Goal: Find specific page/section: Find specific page/section

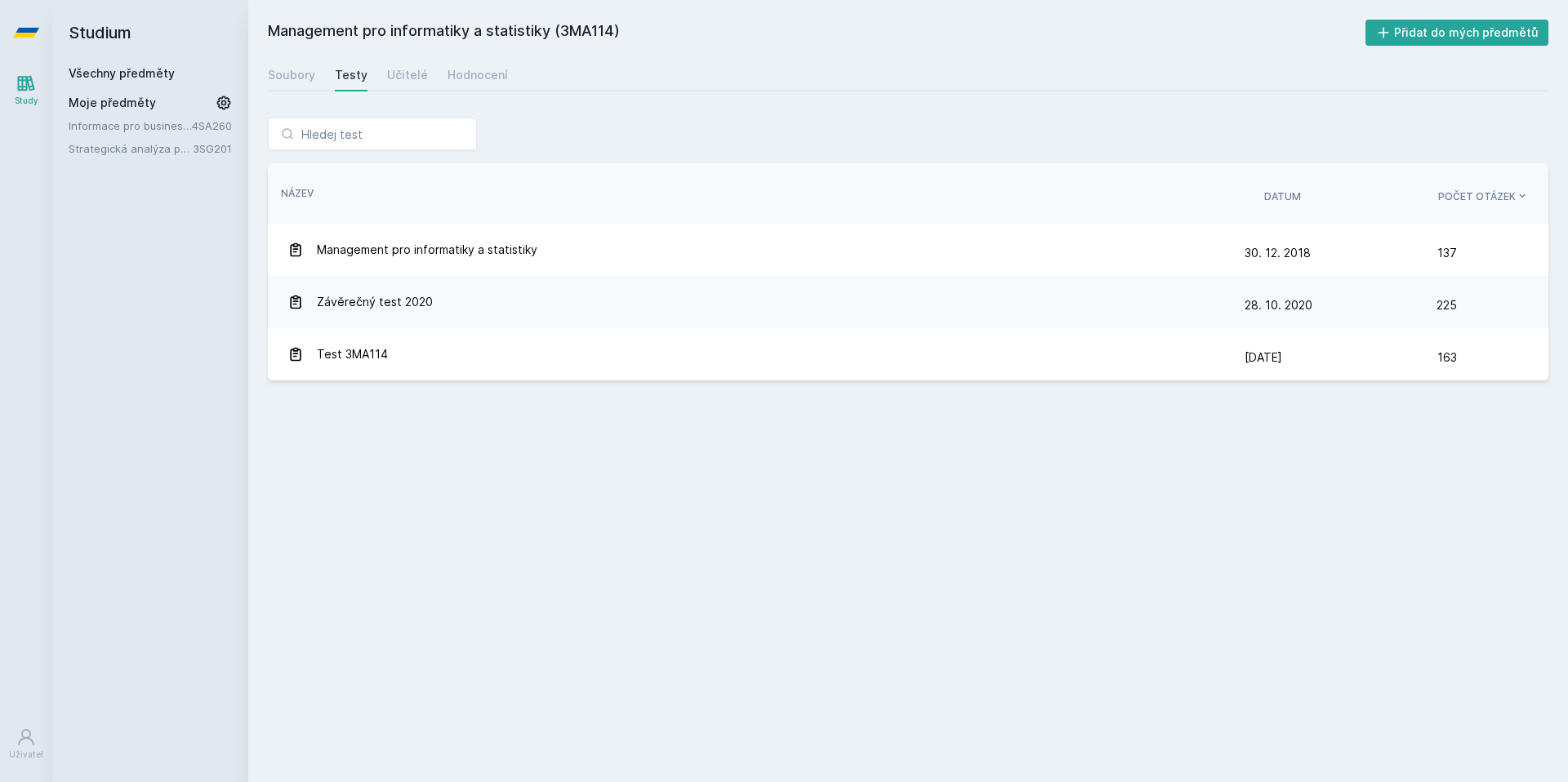
click at [149, 74] on div "Chceš dostávat tipy ohledně studia, nových testů, hodnocení učitelů a předmětů?…" at bounding box center [784, 72] width 1568 height 146
click at [375, 58] on div "Chceš dostávat tipy ohledně studia, nových testů, hodnocení učitelů a předmětů?…" at bounding box center [784, 72] width 1568 height 146
click at [785, 109] on button "Ne" at bounding box center [787, 105] width 59 height 41
click at [432, 77] on div "Soubory Testy Učitelé Hodnocení" at bounding box center [908, 75] width 1281 height 33
click at [409, 80] on div "Učitelé" at bounding box center [407, 75] width 41 height 16
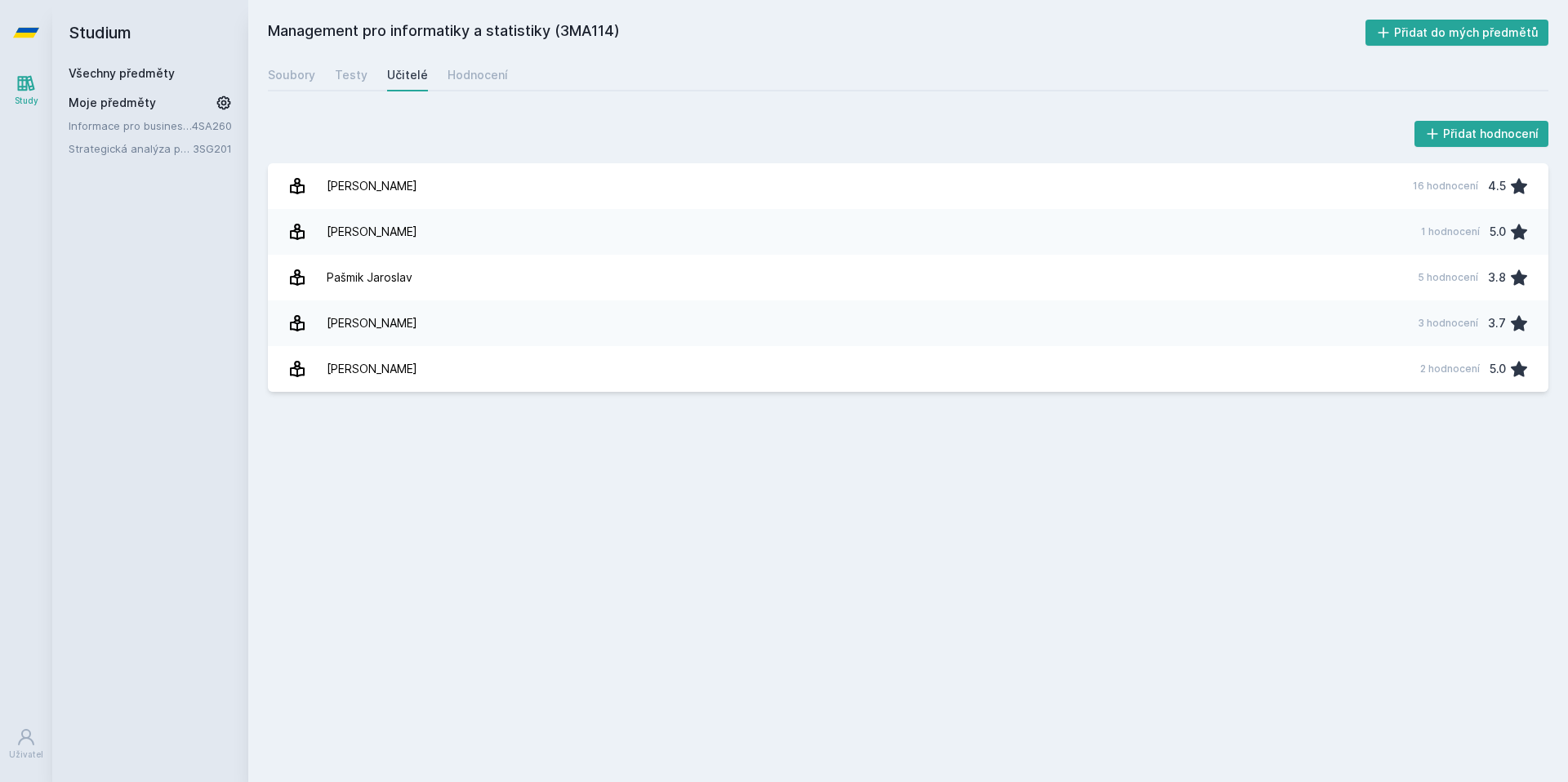
click at [141, 80] on div "Všechny předměty" at bounding box center [150, 73] width 163 height 16
click at [84, 75] on link "Všechny předměty" at bounding box center [121, 72] width 106 height 14
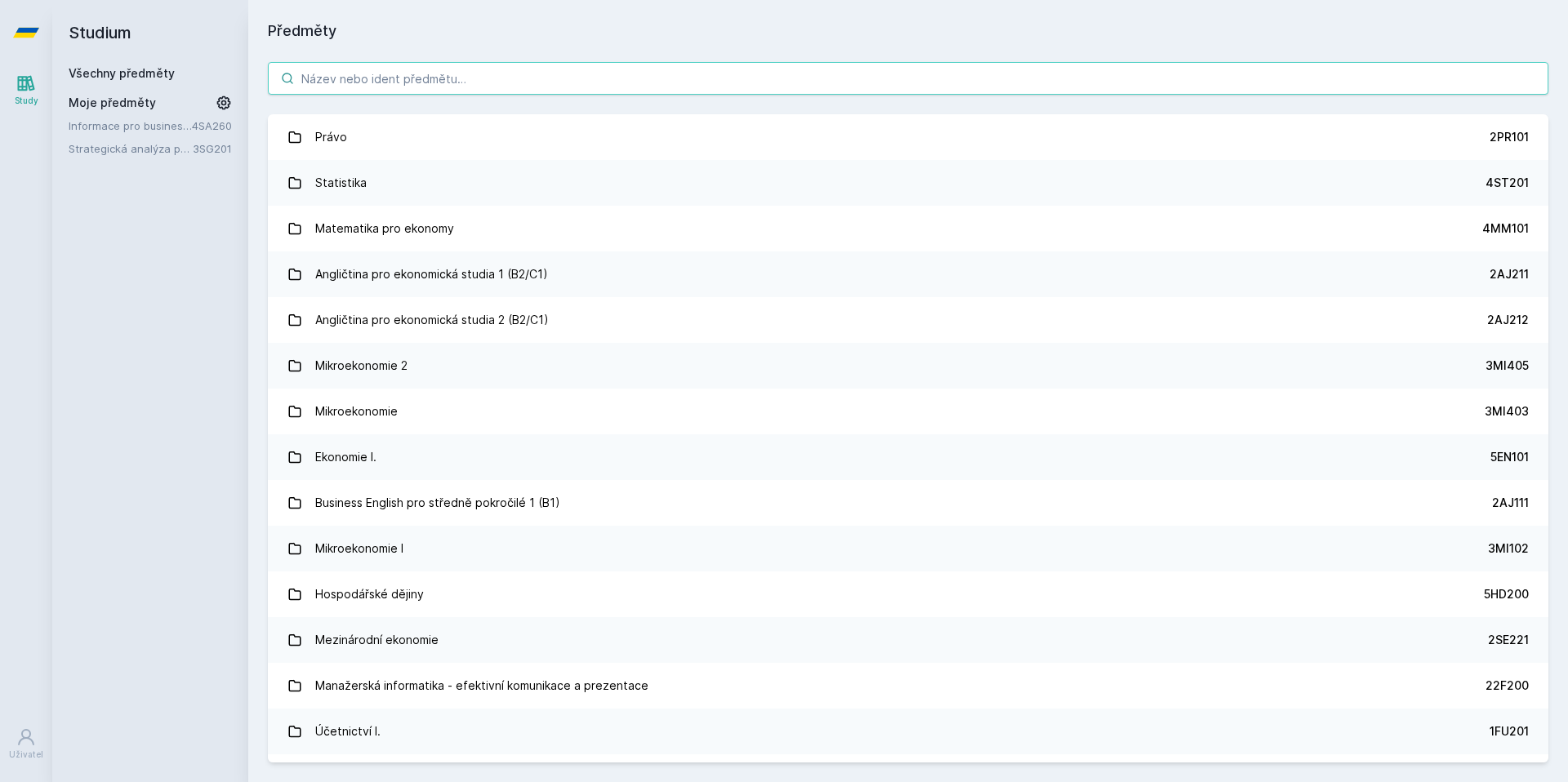
click at [393, 75] on input "search" at bounding box center [908, 79] width 1281 height 33
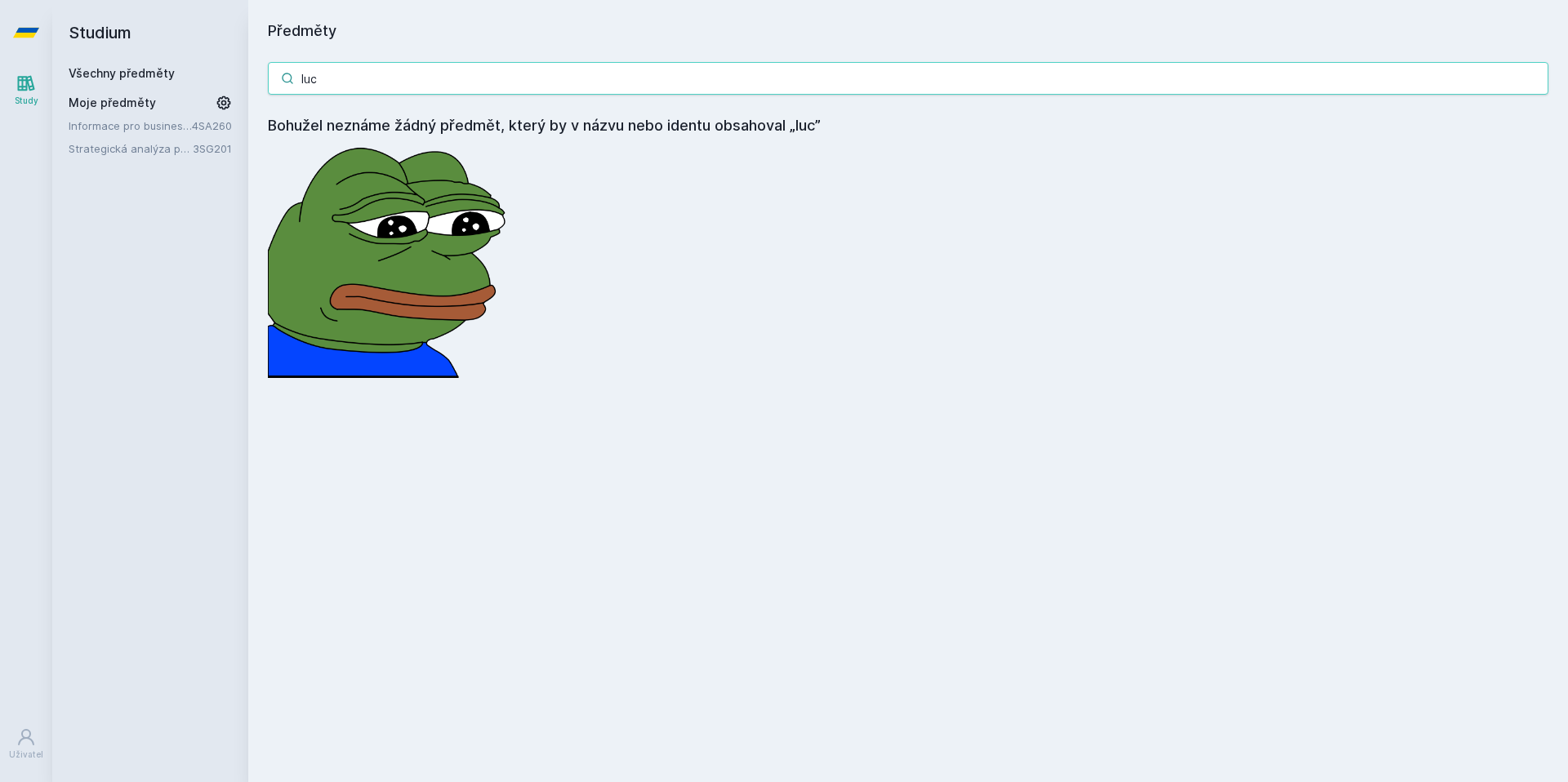
type input "luc"
click at [649, 272] on div "luc Bohužel neznáme žádný předmět, který by v názvu nebo identu obsahoval „luc”" at bounding box center [908, 220] width 1320 height 355
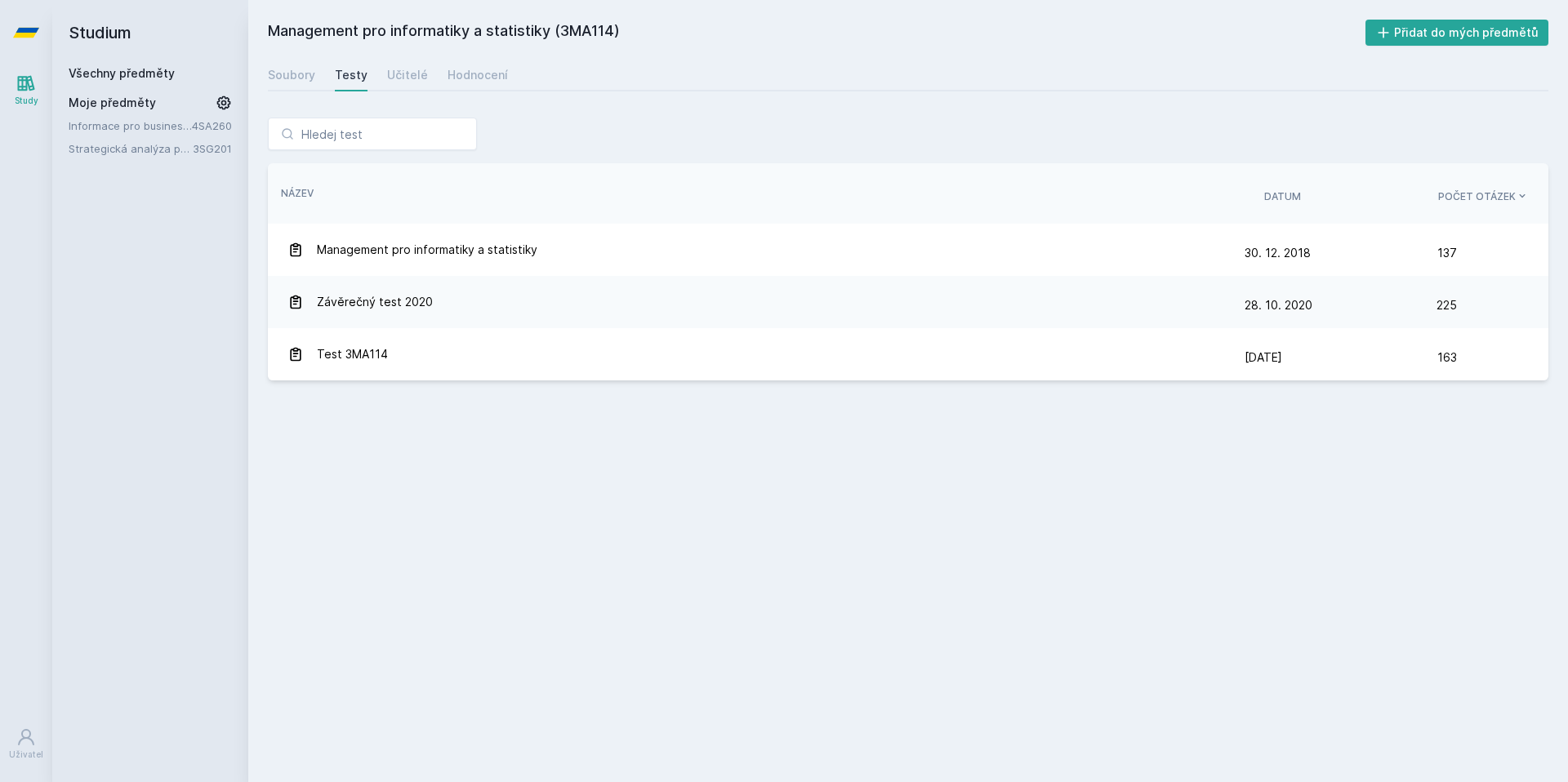
click at [120, 74] on link "Všechny předměty" at bounding box center [121, 72] width 106 height 14
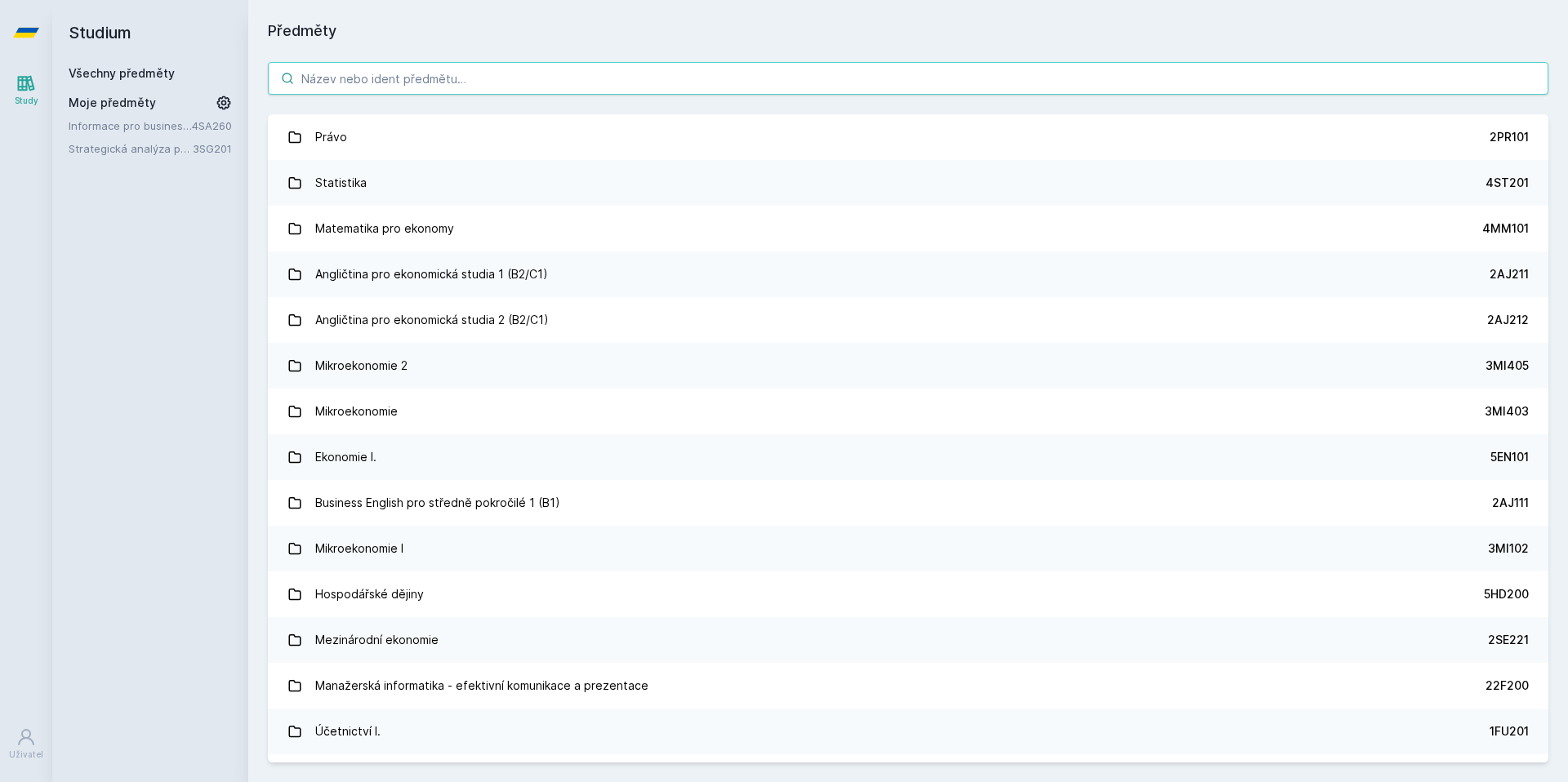
click at [388, 75] on input "search" at bounding box center [908, 79] width 1281 height 33
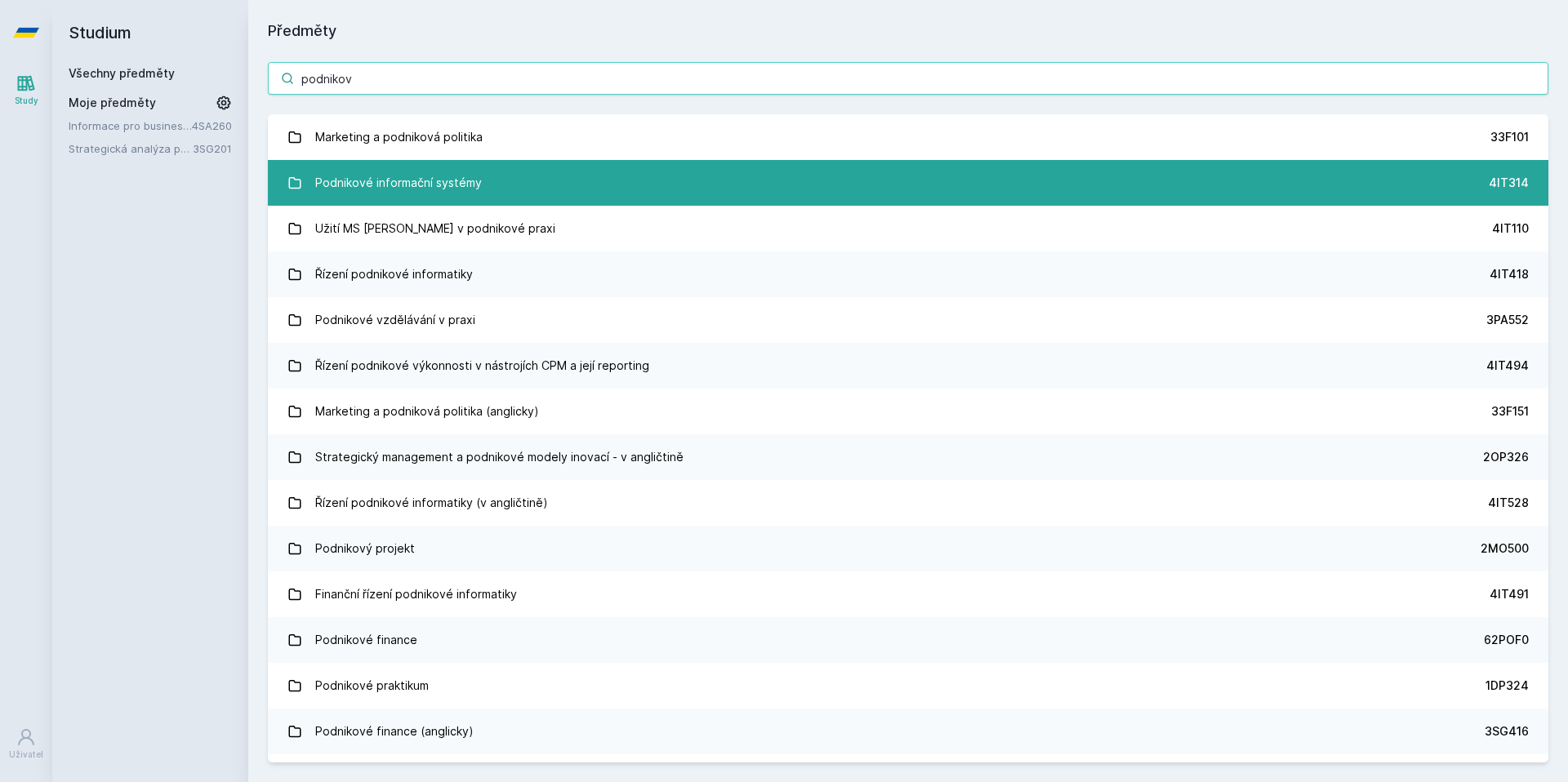
type input "podnikov"
click at [417, 195] on div "Podnikové informační systémy" at bounding box center [398, 183] width 167 height 33
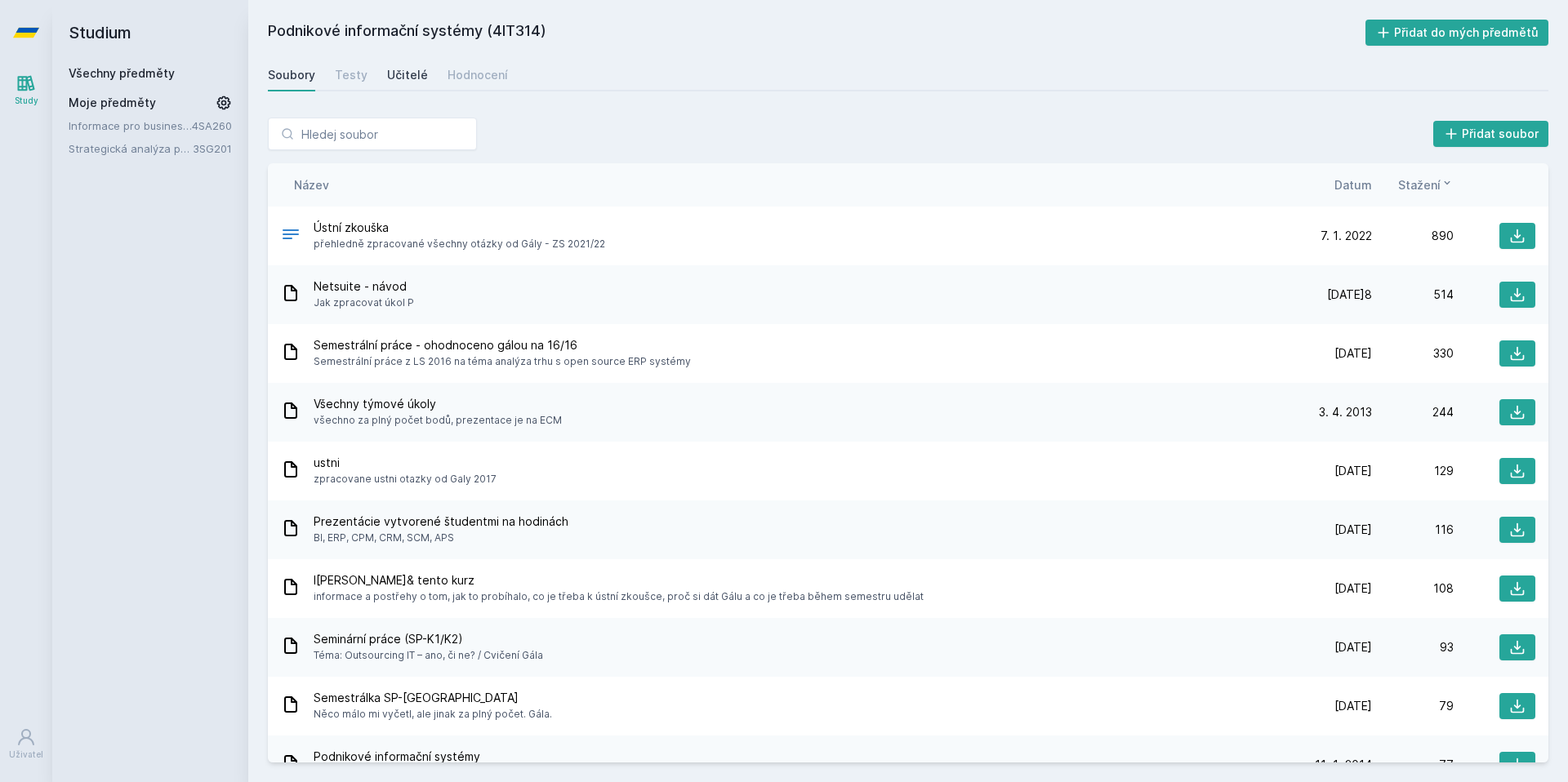
click at [400, 74] on div "Učitelé" at bounding box center [407, 75] width 41 height 16
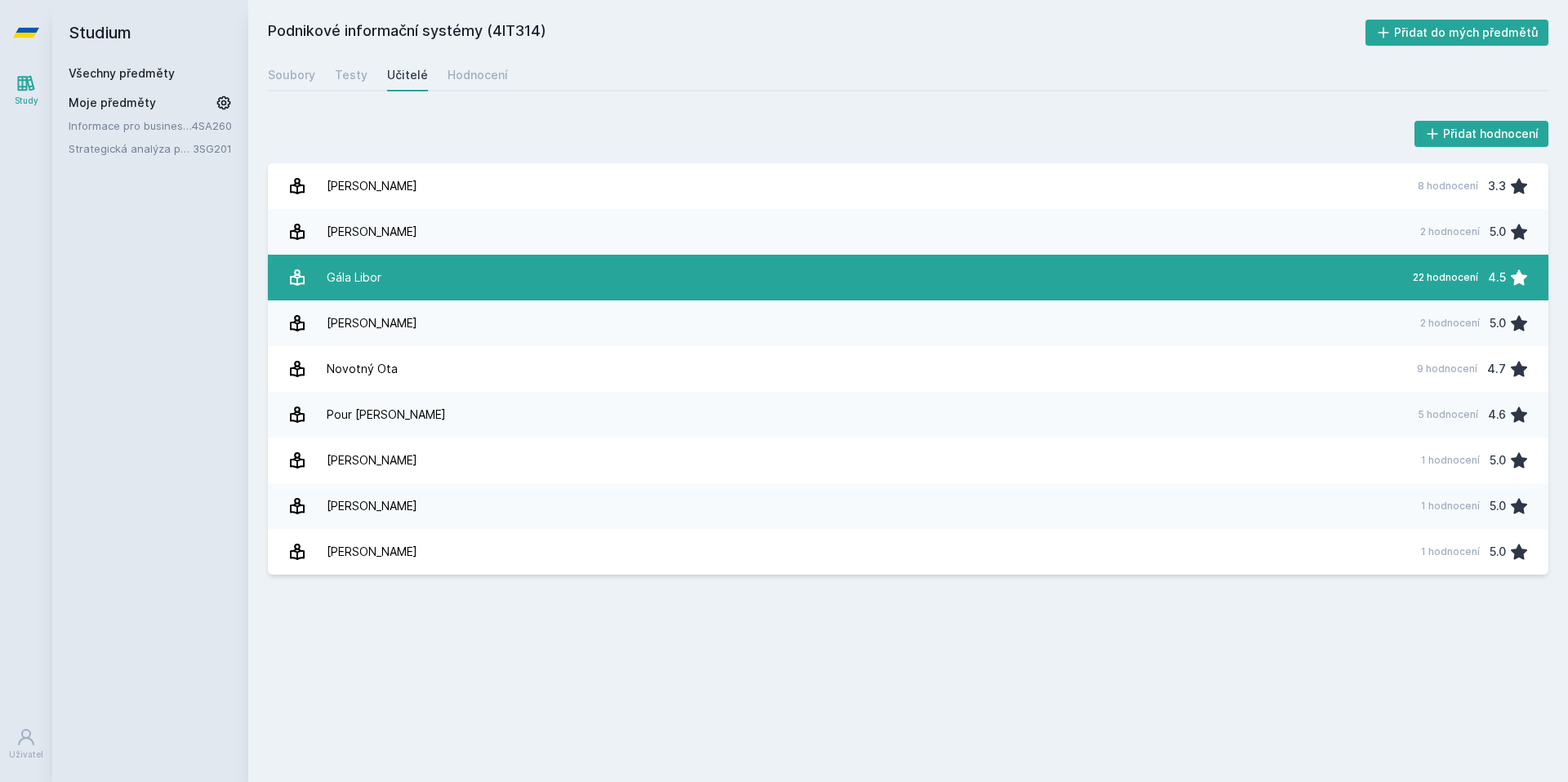
click at [363, 286] on div "Gála Libor" at bounding box center [354, 278] width 54 height 33
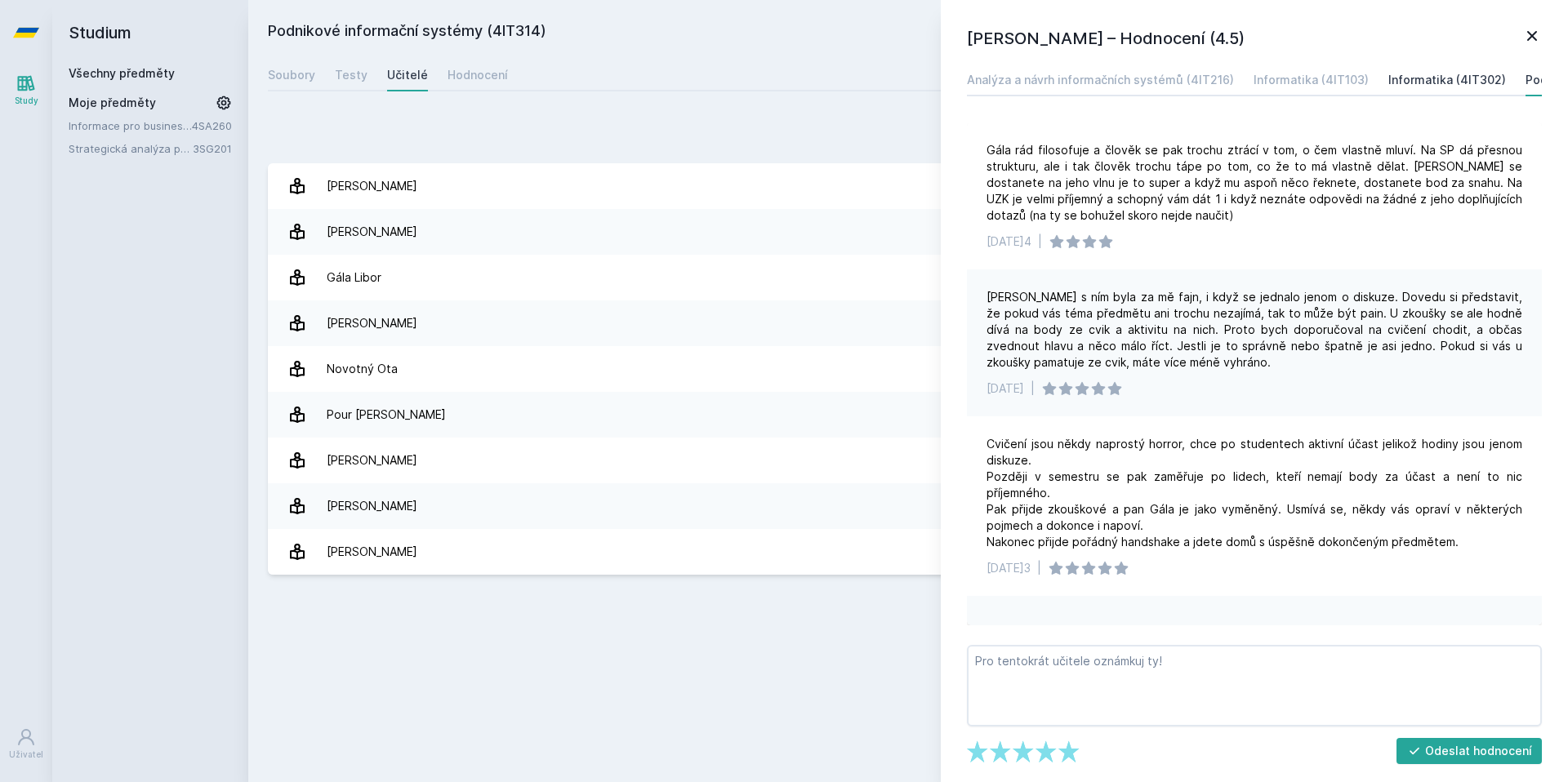
click at [1458, 85] on div "Informatika (4IT302)" at bounding box center [1448, 80] width 118 height 16
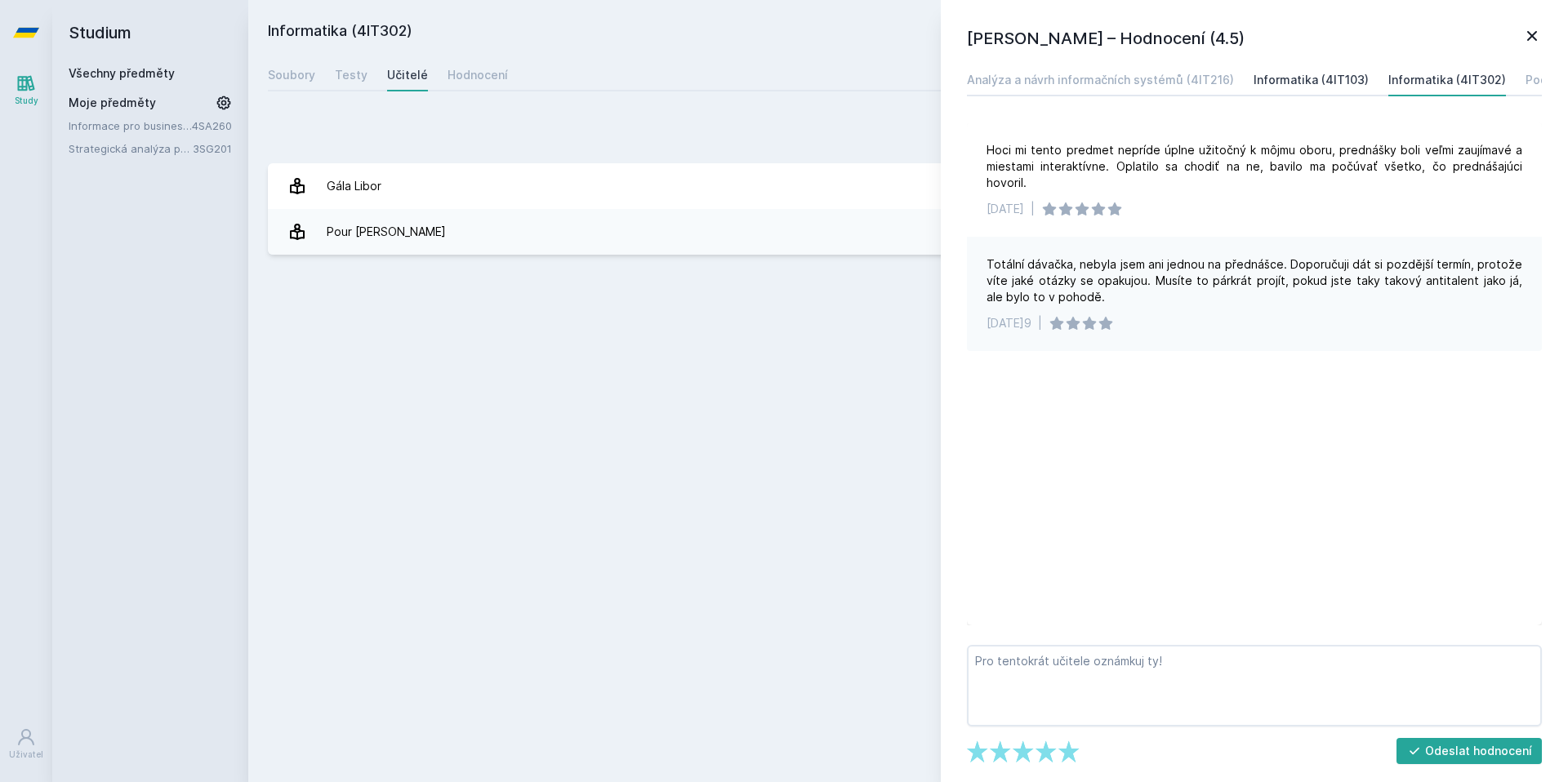
click at [1358, 81] on div "Informatika (4IT103)" at bounding box center [1311, 80] width 115 height 16
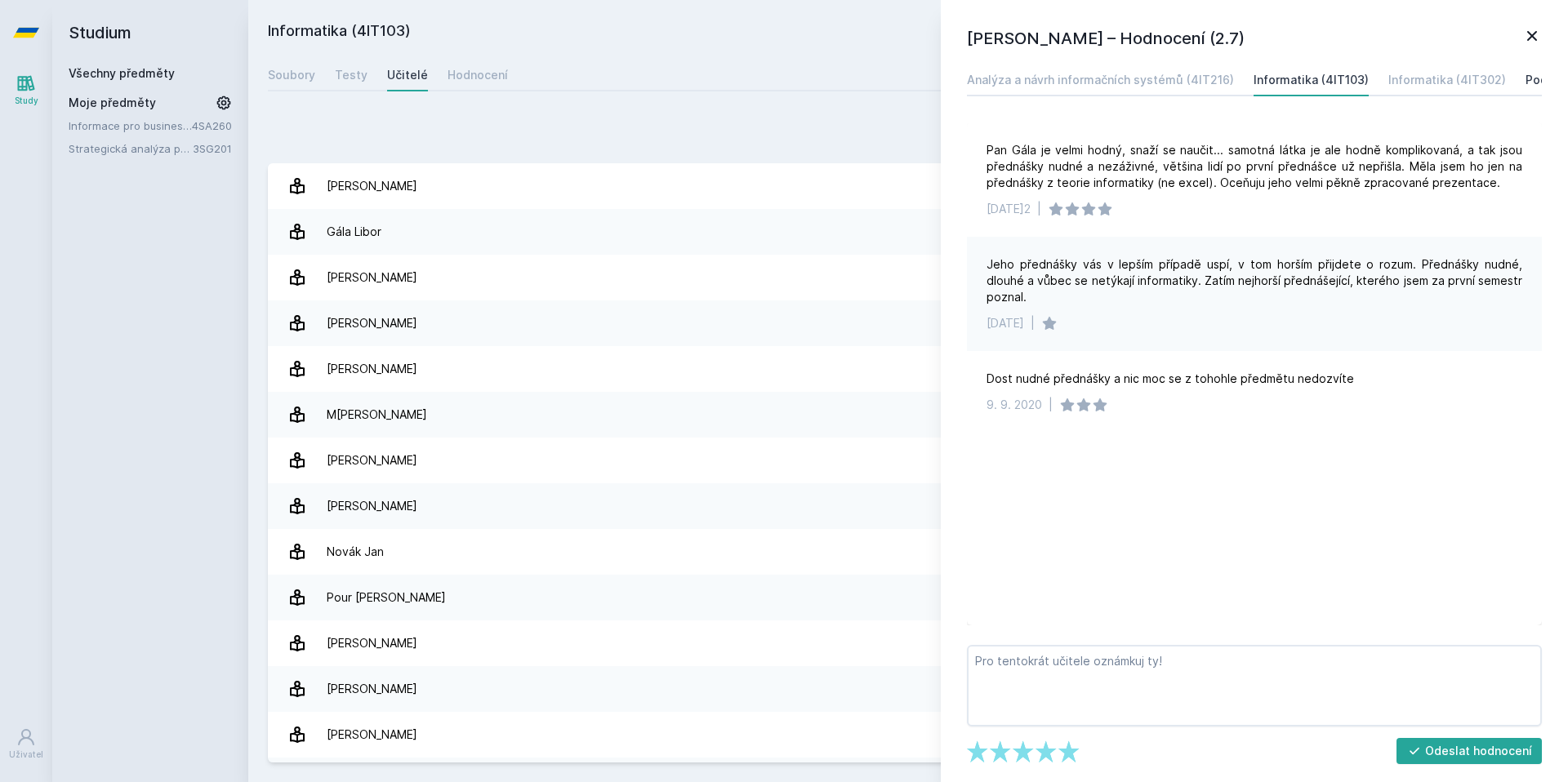
drag, startPoint x: 1511, startPoint y: 83, endPoint x: 1526, endPoint y: 86, distance: 15.3
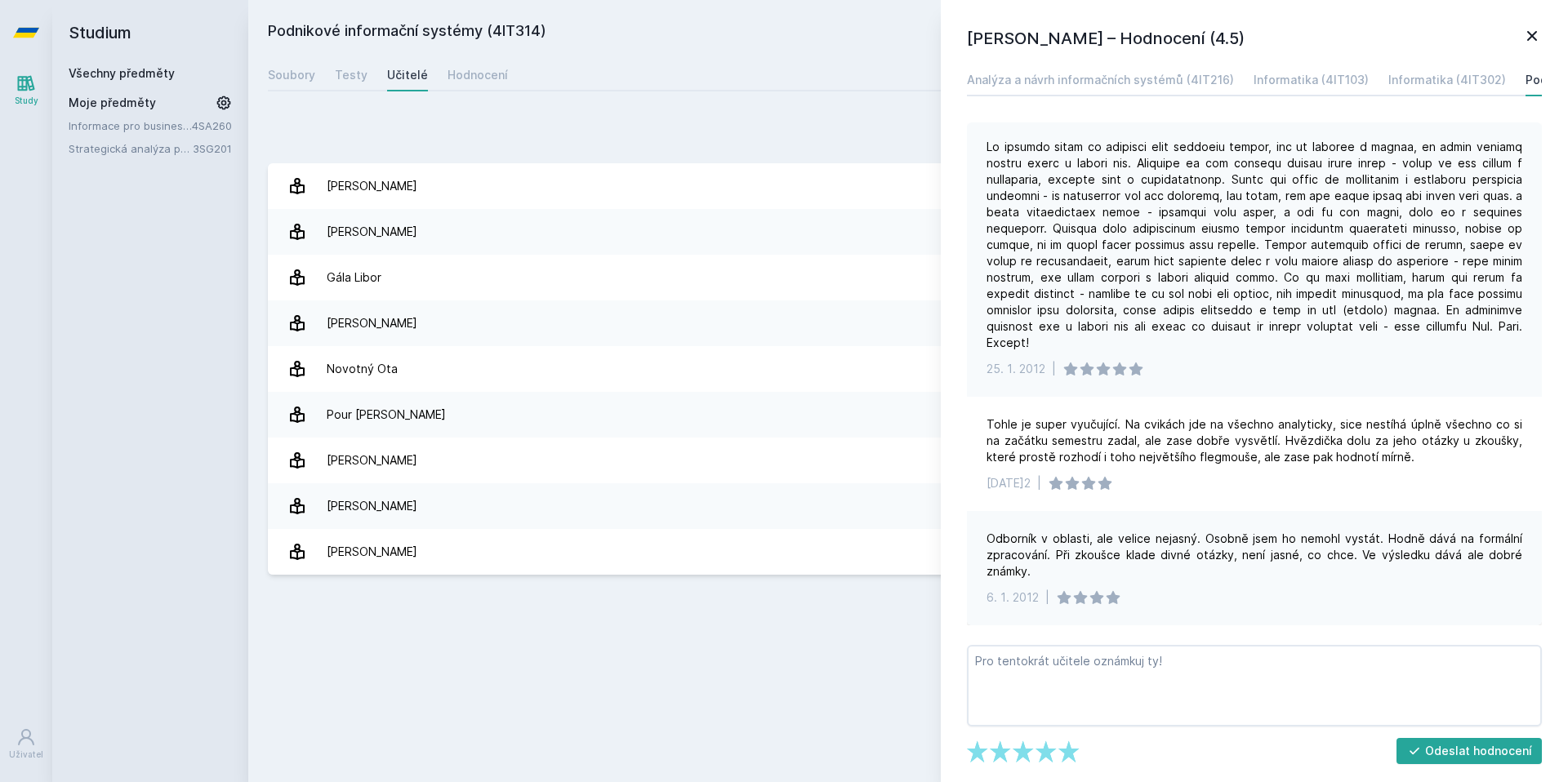
scroll to position [2313, 0]
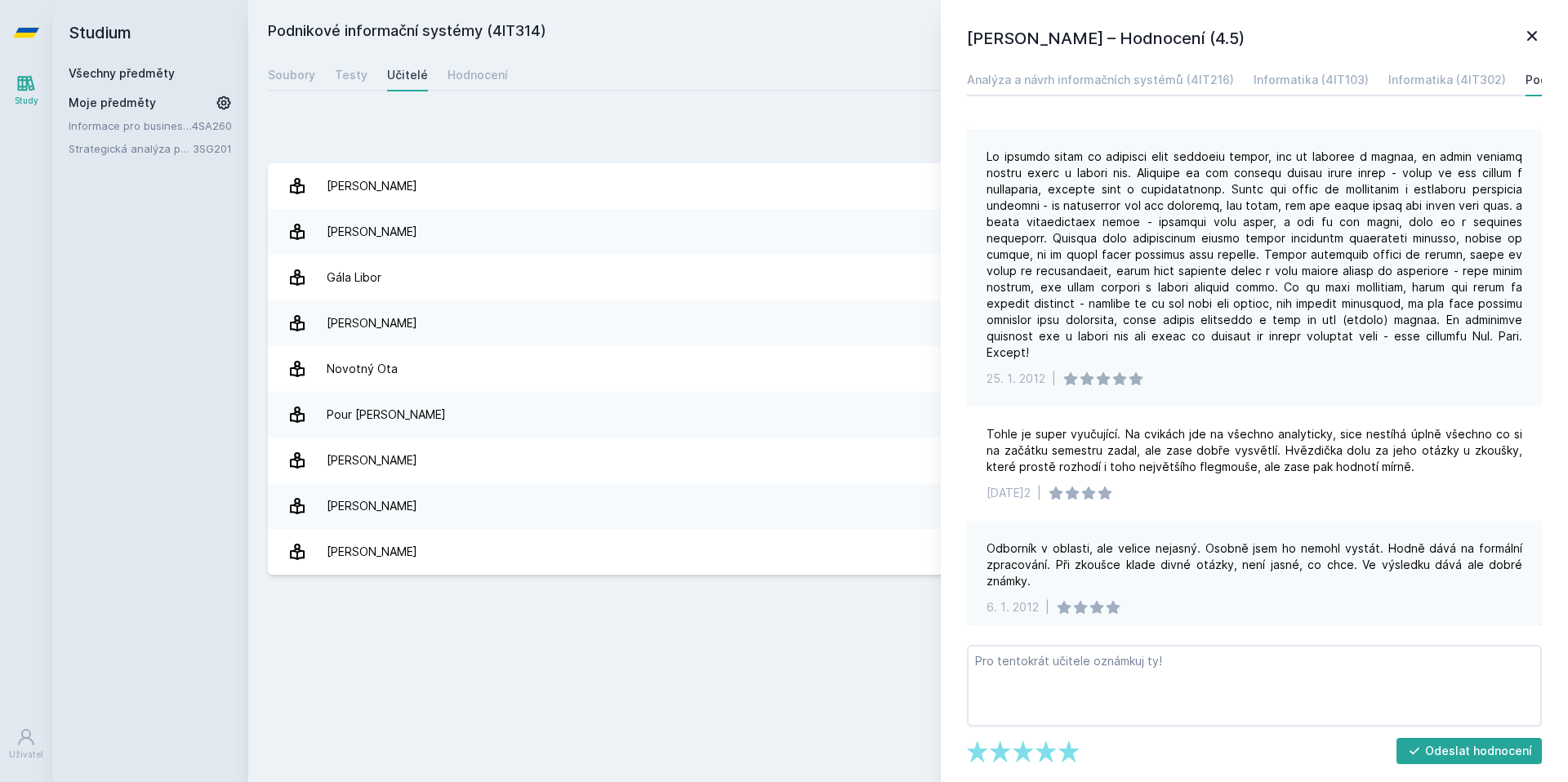
drag, startPoint x: 1079, startPoint y: 313, endPoint x: 1374, endPoint y: 330, distance: 295.5
click at [1357, 329] on div at bounding box center [1255, 254] width 536 height 213
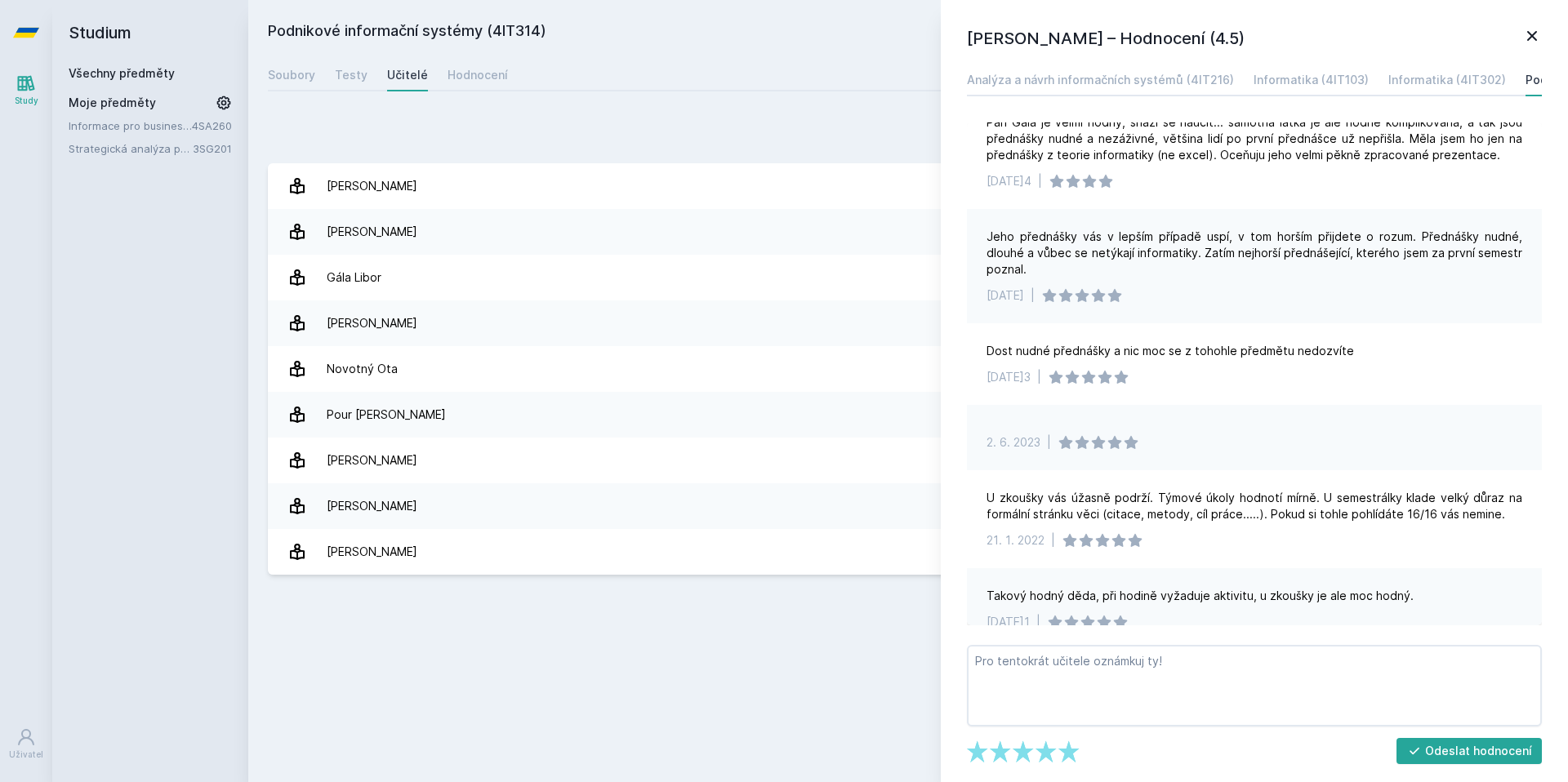
scroll to position [0, 0]
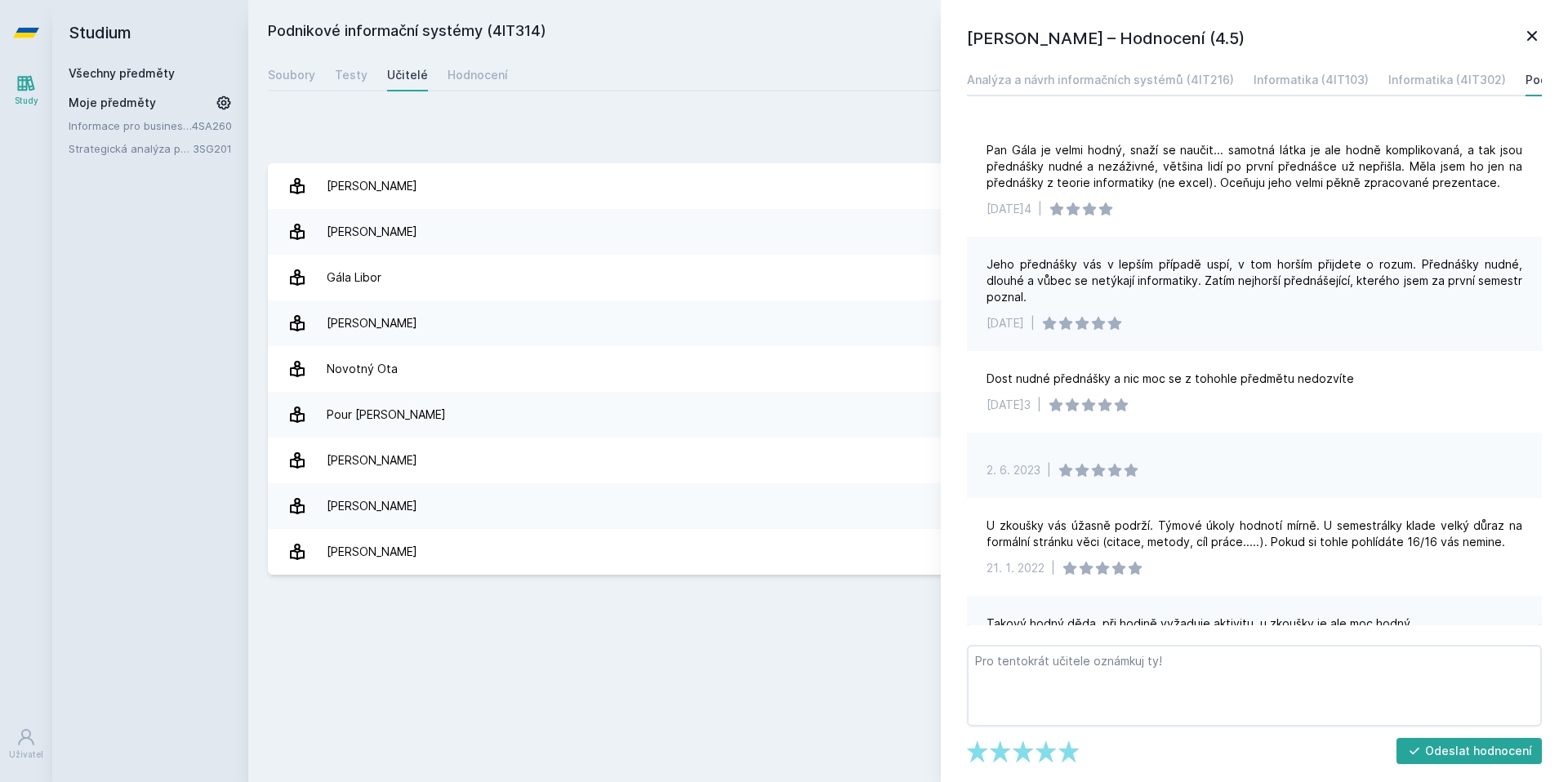
click at [753, 66] on div "Soubory Testy Učitelé Hodnocení" at bounding box center [908, 75] width 1281 height 33
click at [1539, 38] on icon at bounding box center [1533, 36] width 20 height 20
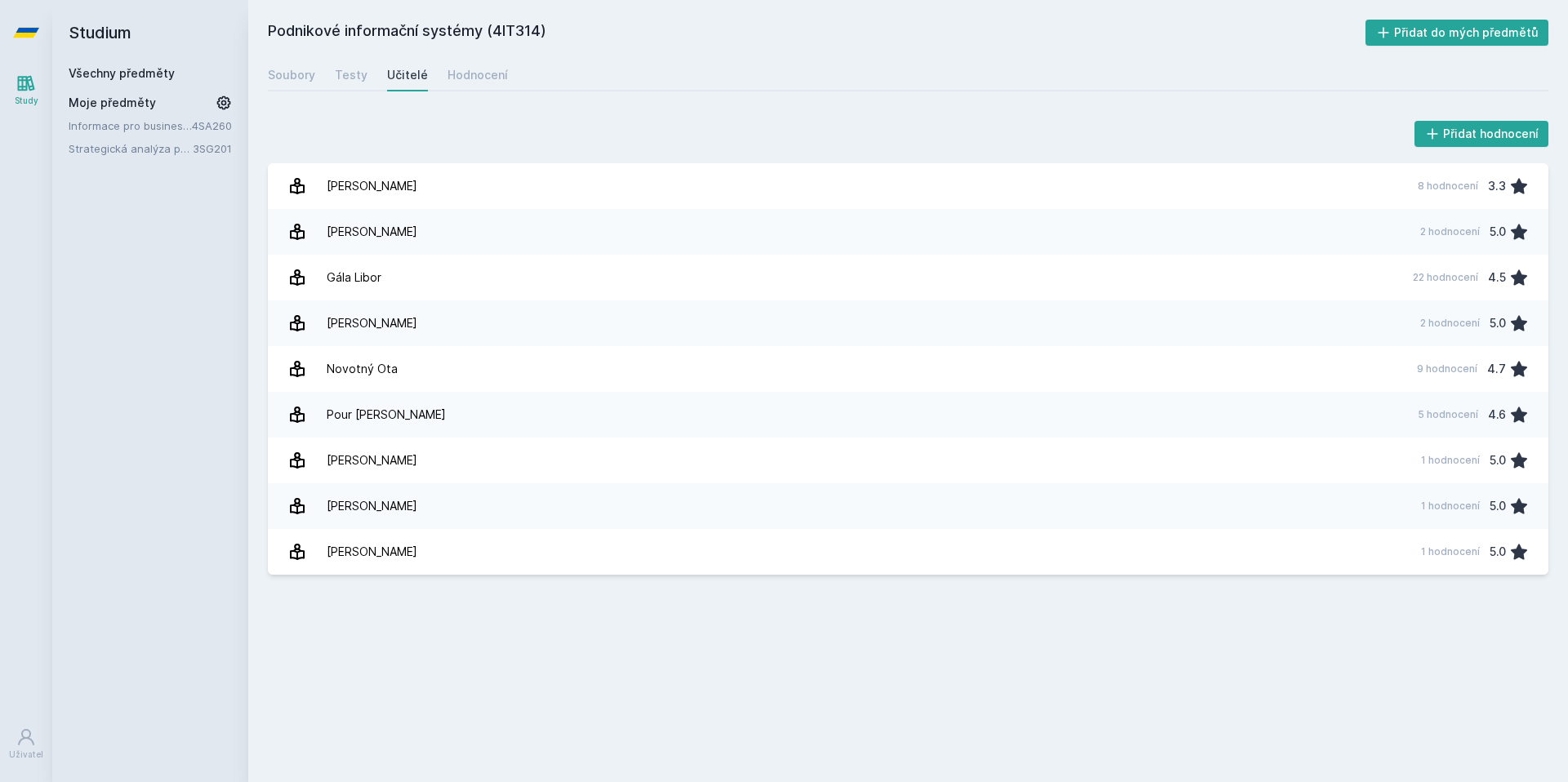
click at [164, 76] on link "Všechny předměty" at bounding box center [121, 72] width 106 height 14
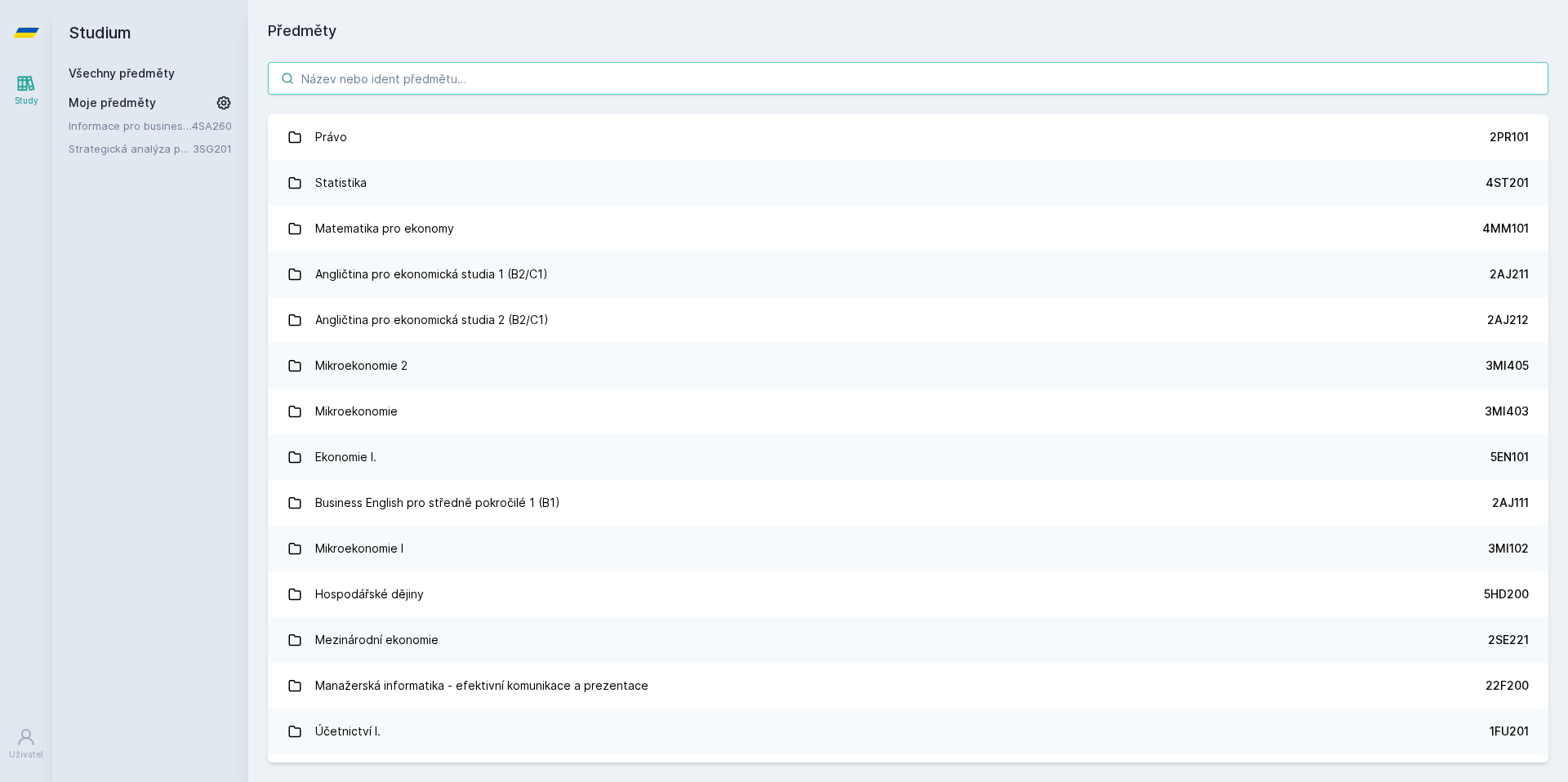
click at [447, 79] on input "search" at bounding box center [908, 79] width 1281 height 33
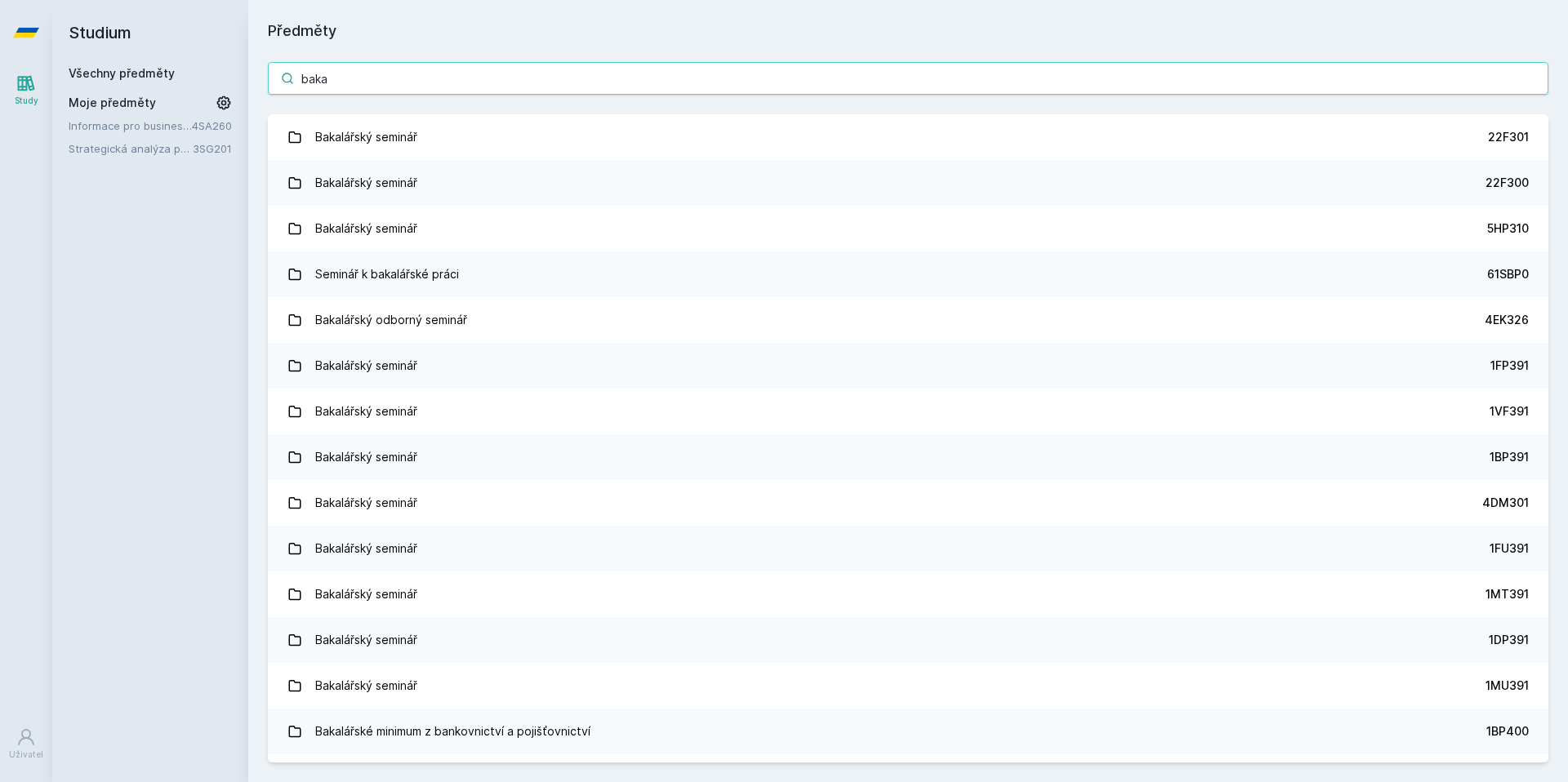
click at [378, 84] on input "baka" at bounding box center [908, 79] width 1281 height 33
paste input "4SA315"
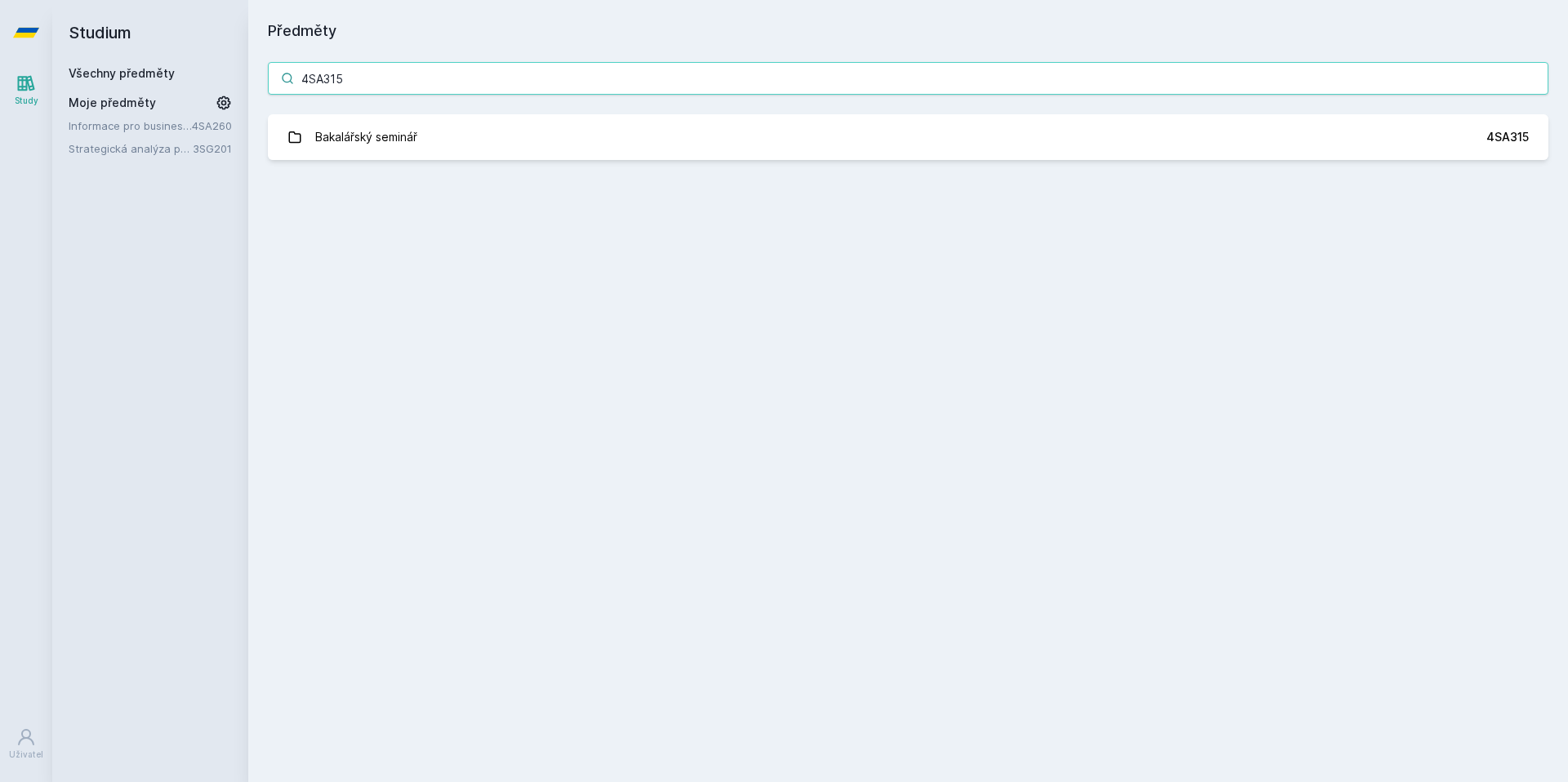
type input "4SA315"
click at [506, 164] on div "4SA315 Bakalářský seminář 4SA315 Jejda, něco se pokazilo." at bounding box center [908, 111] width 1320 height 138
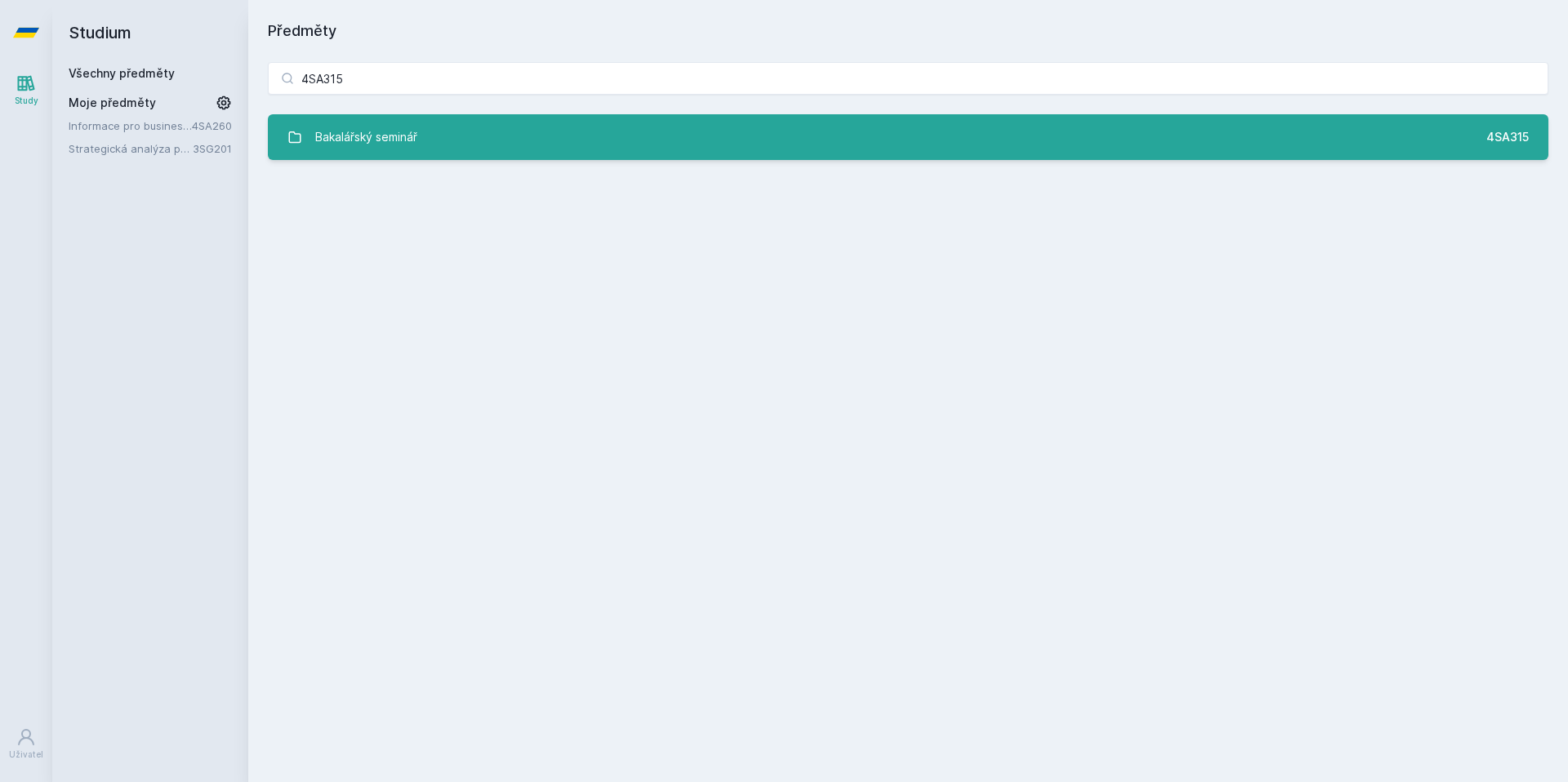
click at [515, 136] on link "Bakalářský seminář 4SA315" at bounding box center [908, 137] width 1281 height 46
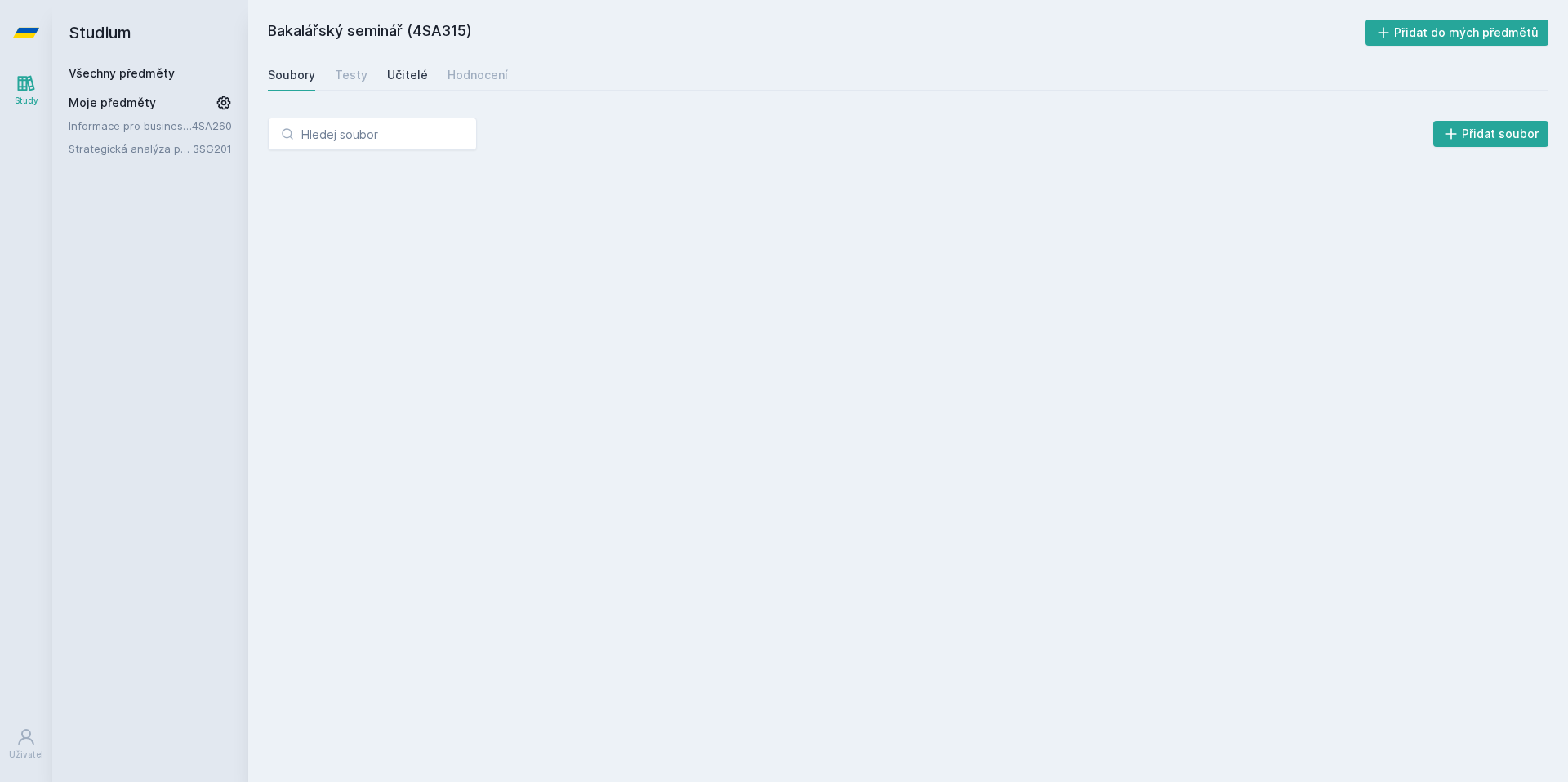
click at [395, 77] on div "Učitelé" at bounding box center [407, 75] width 41 height 16
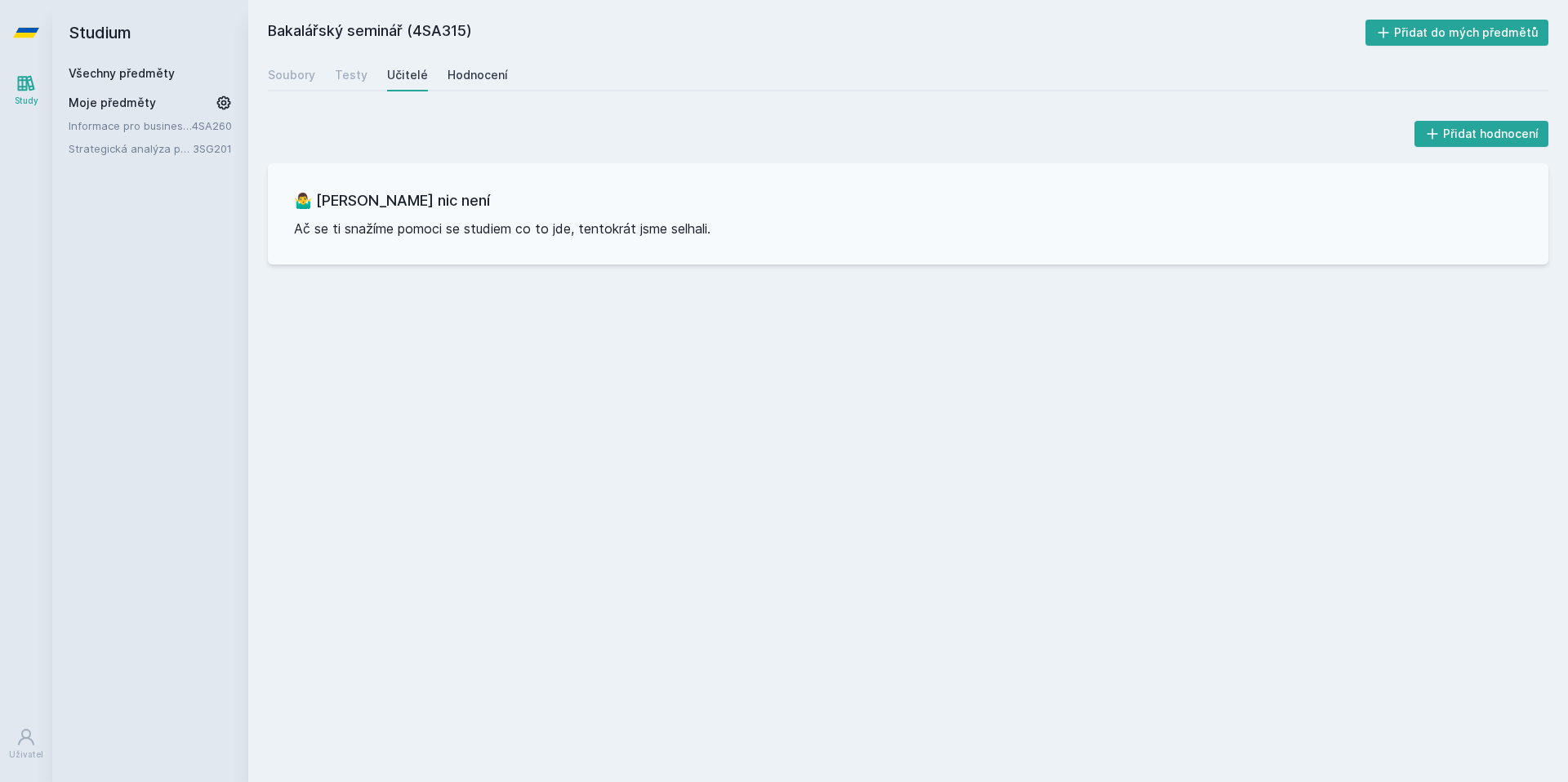
click at [448, 72] on div "Hodnocení" at bounding box center [477, 75] width 61 height 16
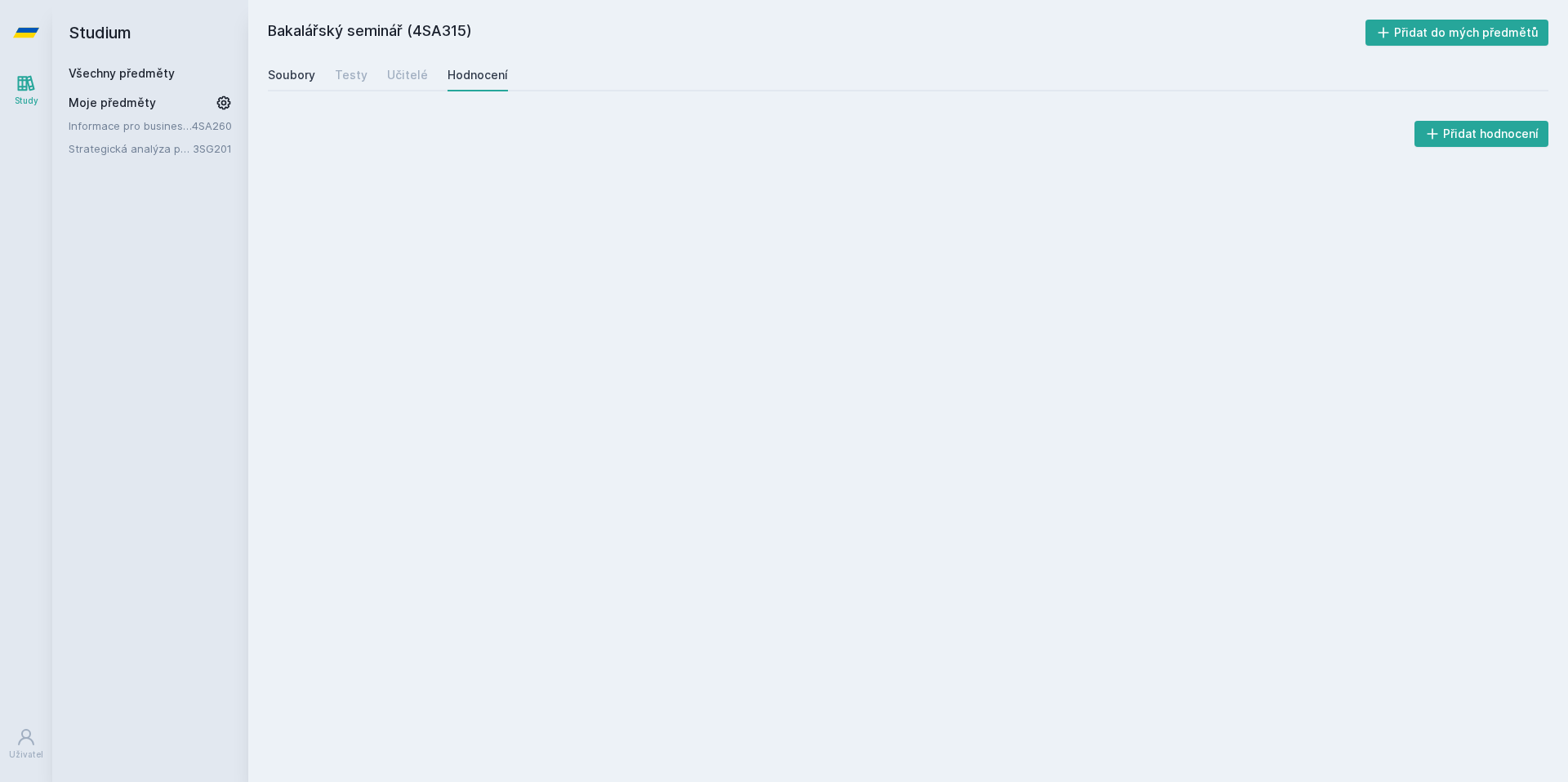
click at [282, 84] on link "Soubory" at bounding box center [292, 75] width 47 height 33
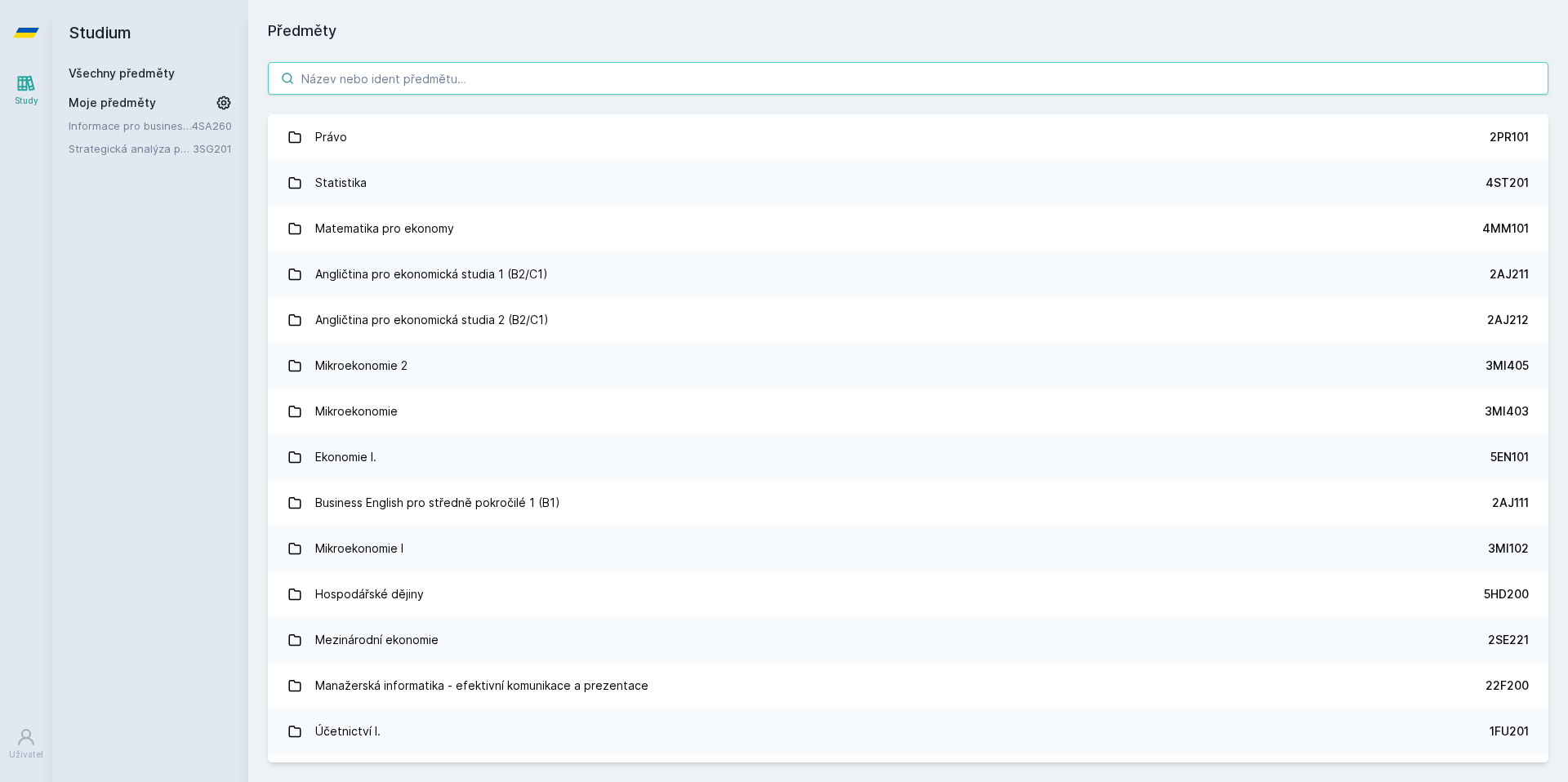
click at [426, 69] on input "search" at bounding box center [908, 79] width 1281 height 33
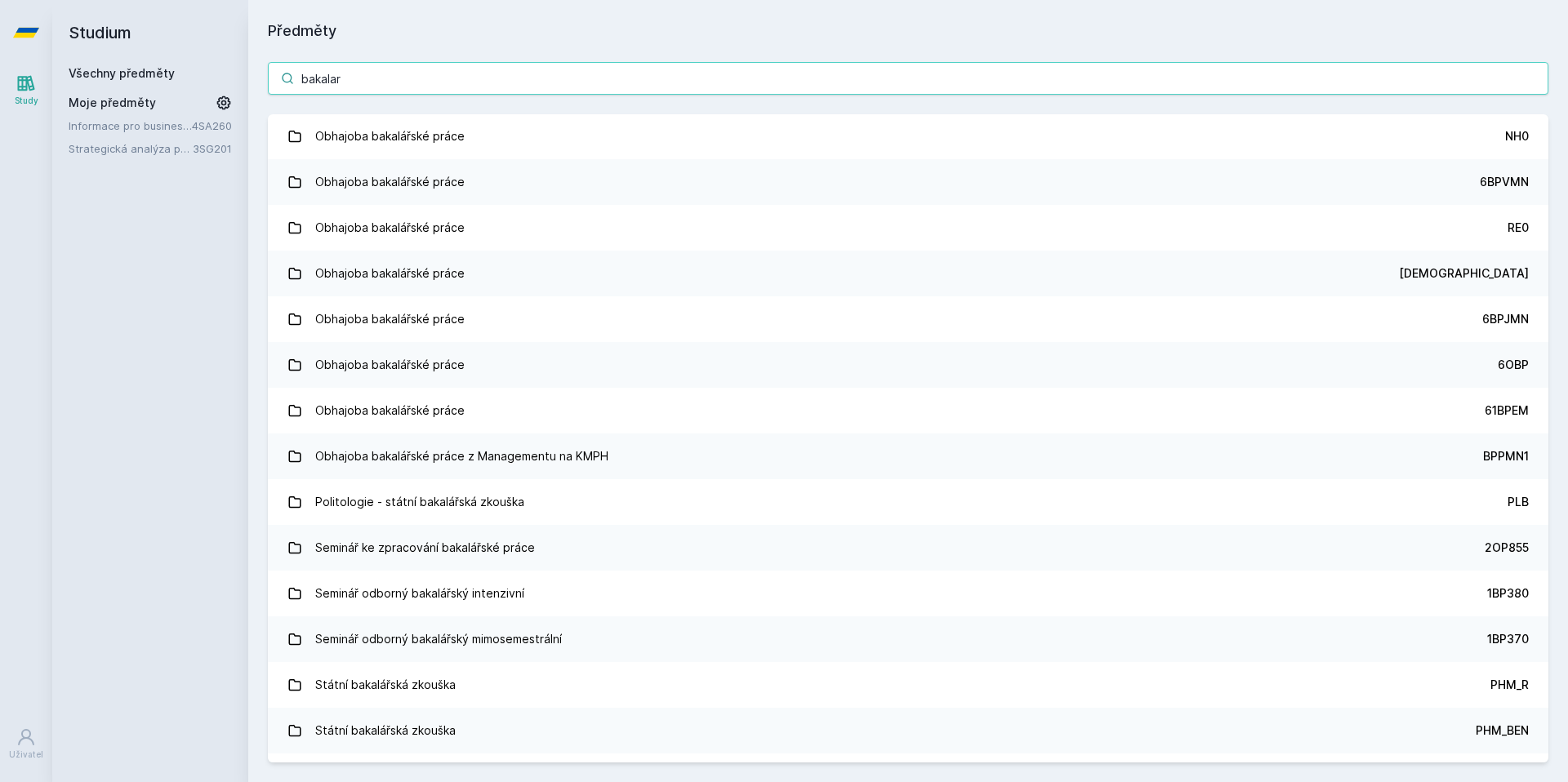
scroll to position [2187, 0]
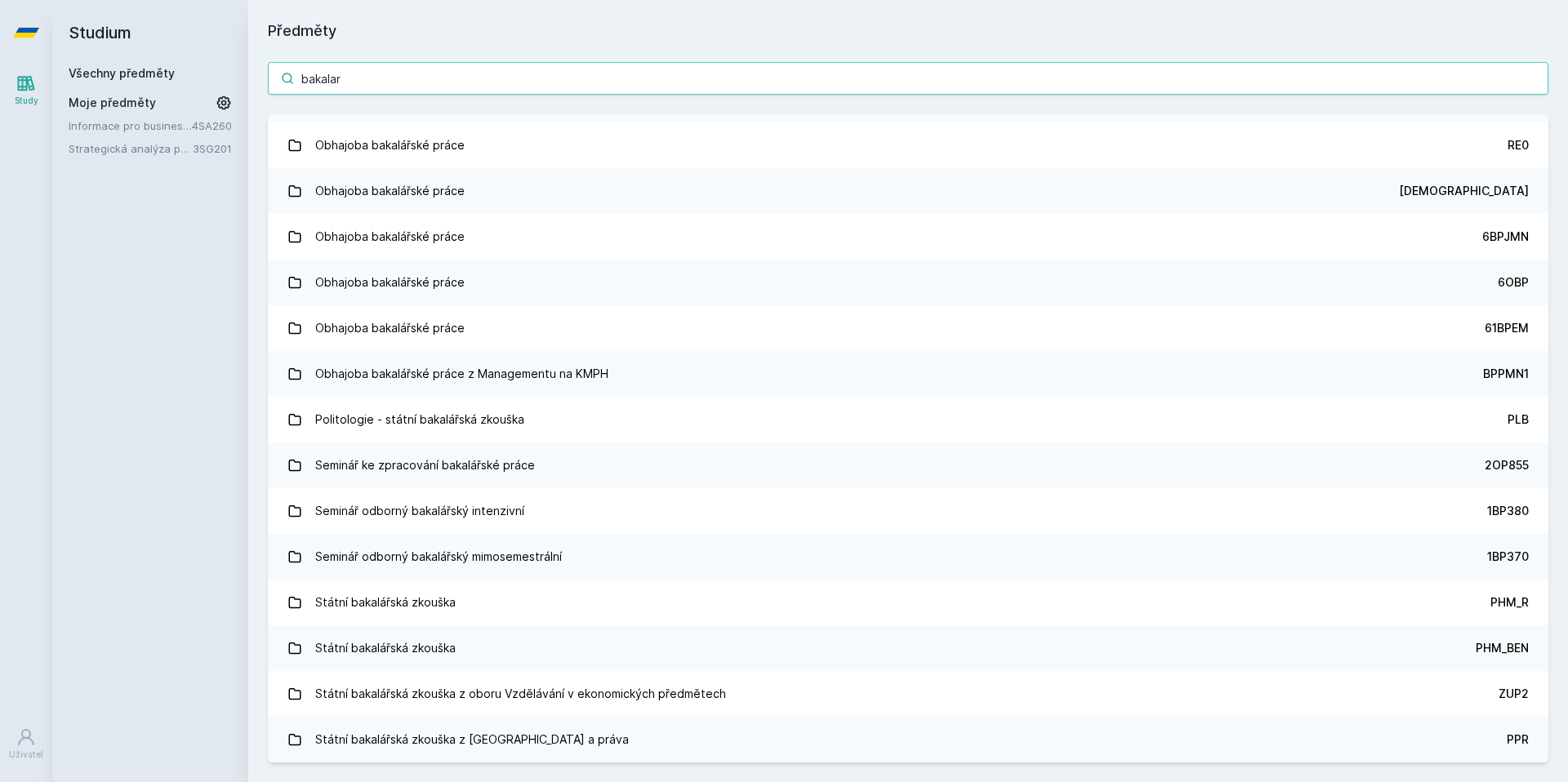
type input "bakalar"
